Goal: Information Seeking & Learning: Find specific fact

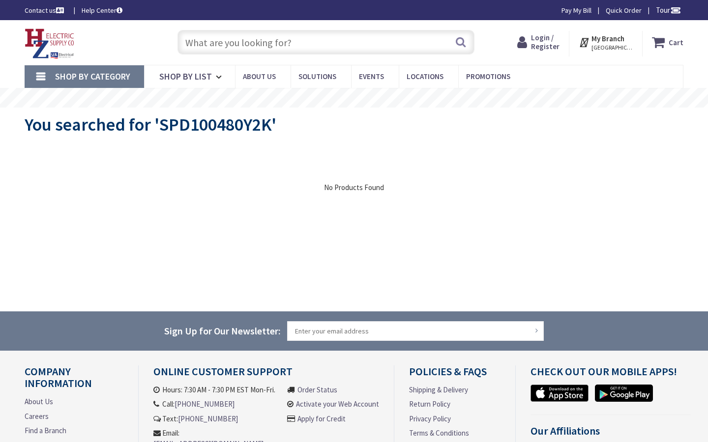
type input "Greenway Trailhead- [GEOGRAPHIC_DATA], [STREET_ADDRESS][PERSON_NAME]"
